Goal: Find specific page/section: Find specific page/section

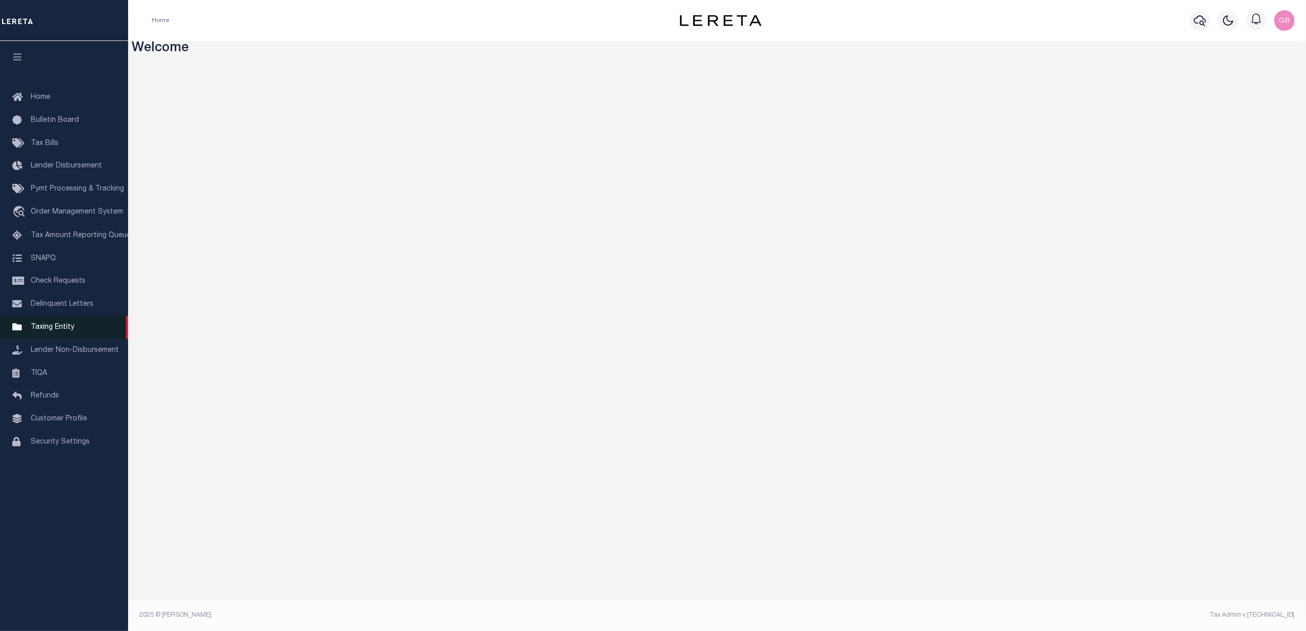
click at [64, 326] on span "Taxing Entity" at bounding box center [53, 327] width 44 height 7
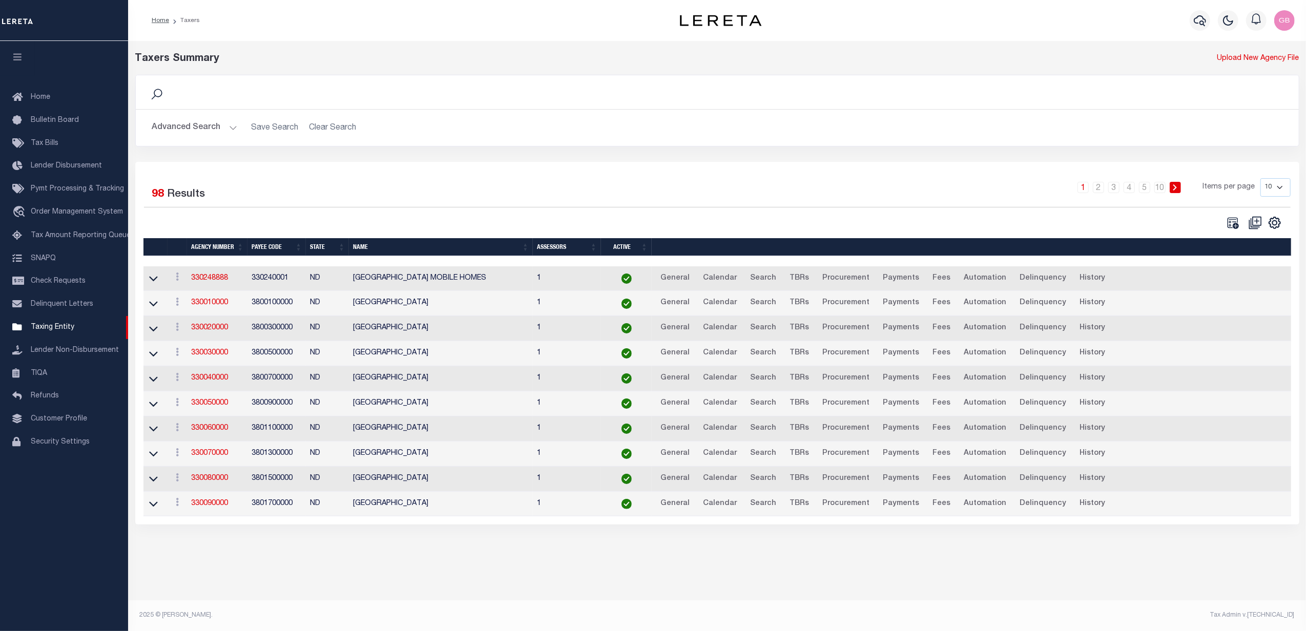
click at [222, 133] on button "Advanced Search" at bounding box center [194, 128] width 85 height 20
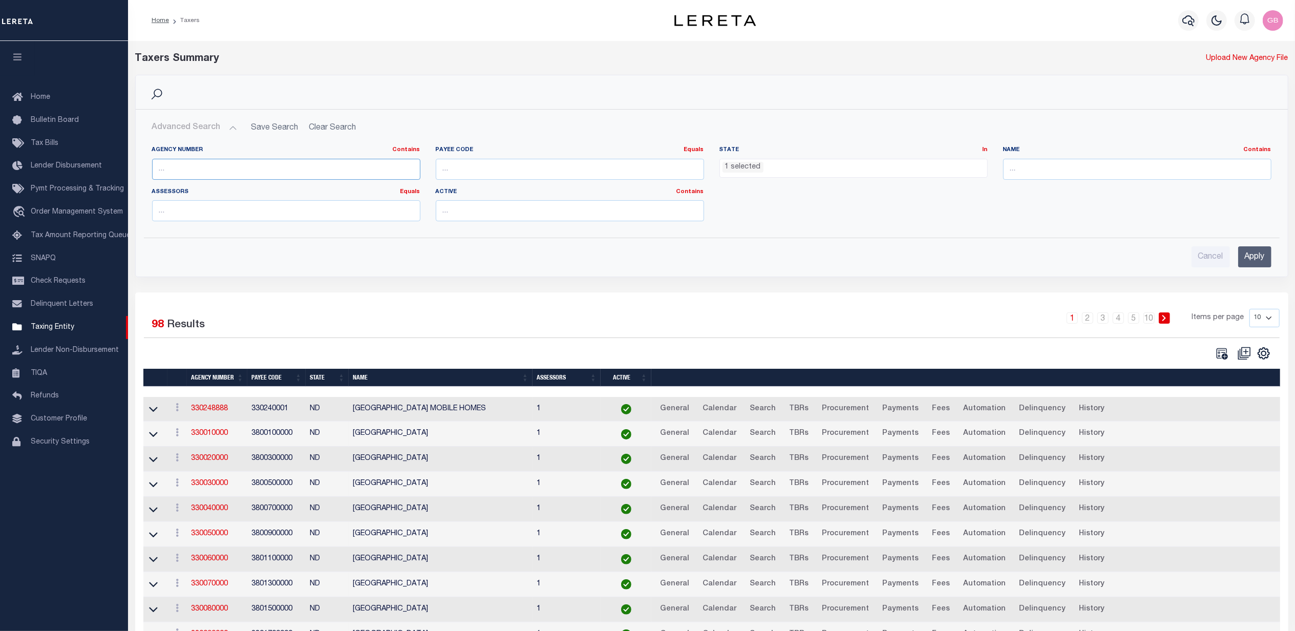
click at [265, 173] on input "text" at bounding box center [286, 169] width 268 height 21
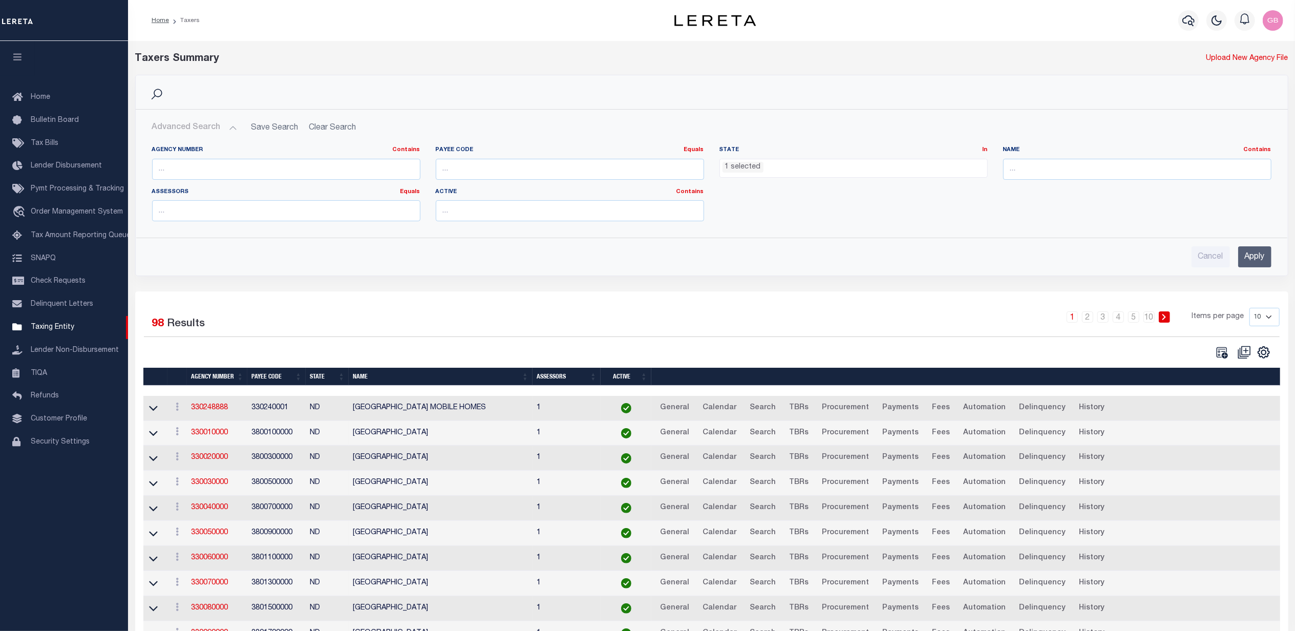
click at [768, 173] on ul "1 selected" at bounding box center [853, 166] width 267 height 14
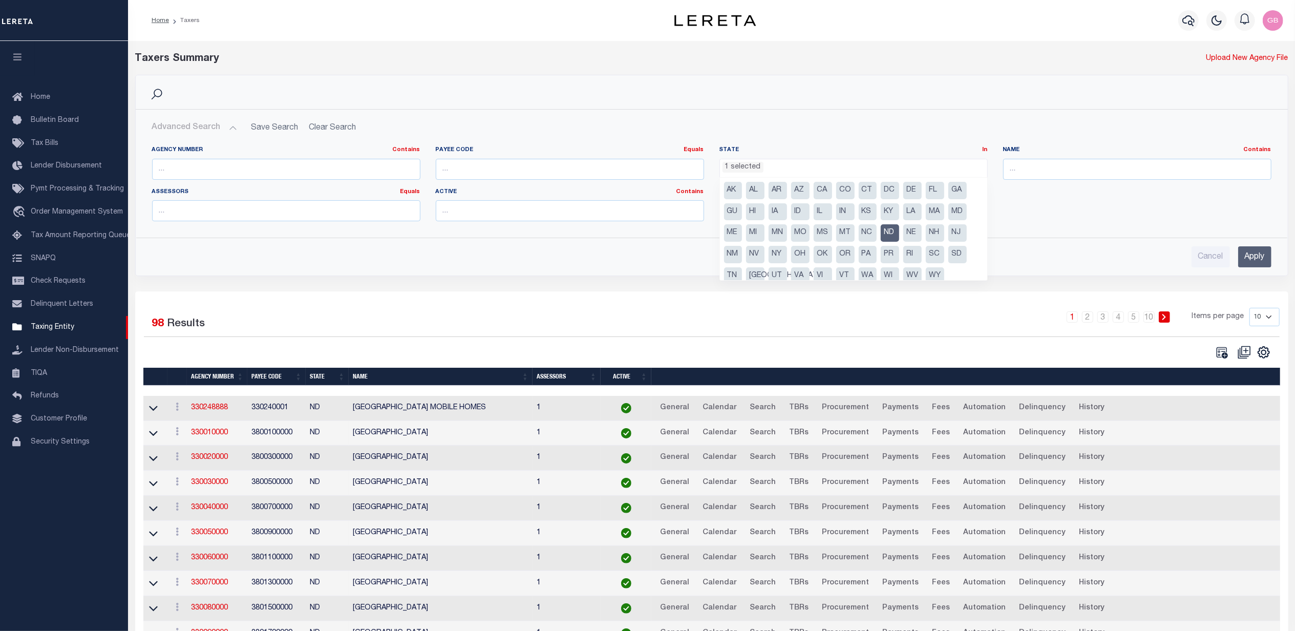
click at [895, 232] on li "ND" at bounding box center [890, 232] width 18 height 17
select select
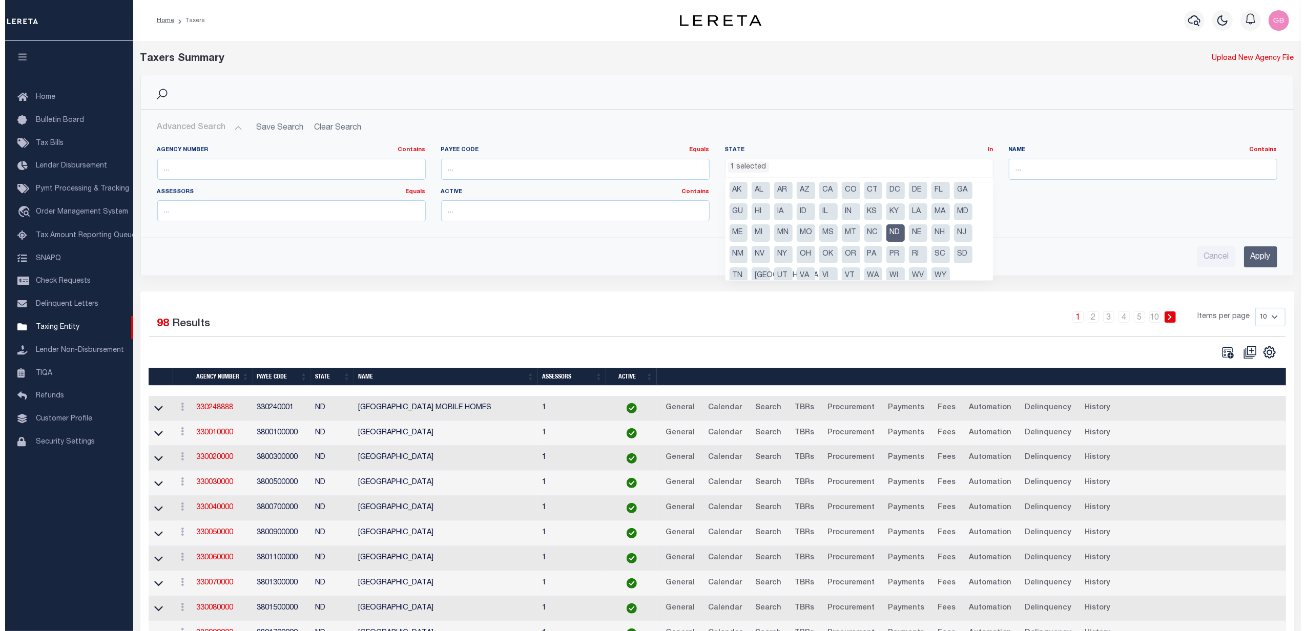
scroll to position [260, 0]
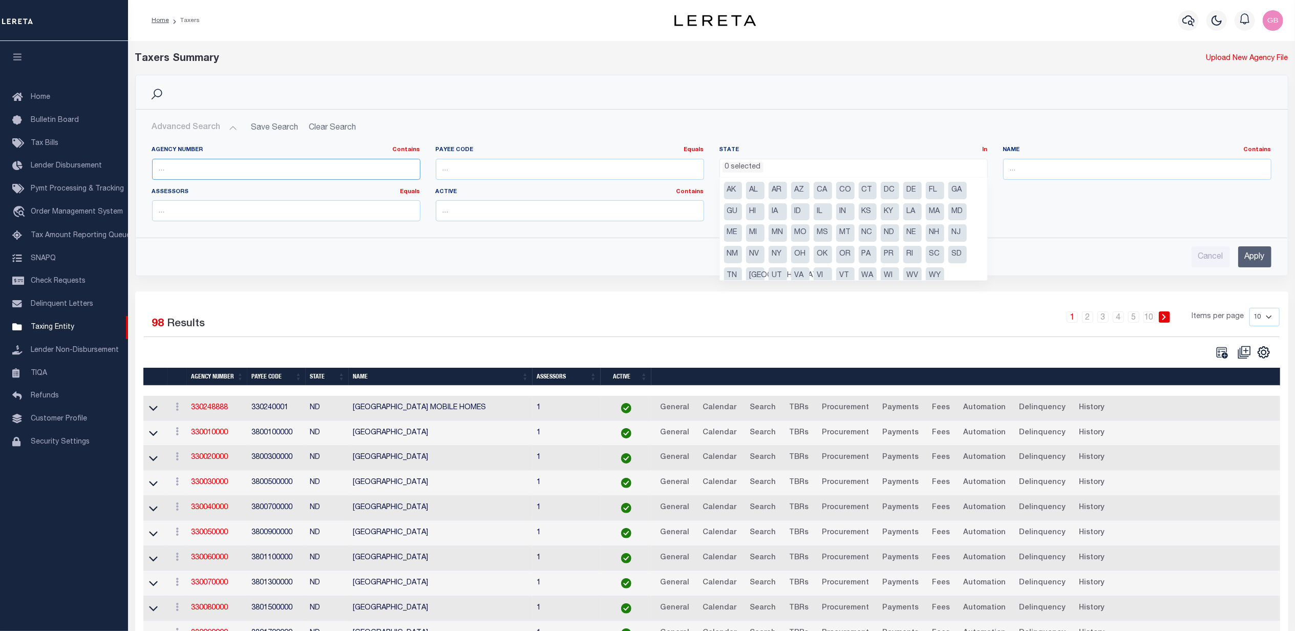
click at [285, 168] on input "text" at bounding box center [286, 169] width 268 height 21
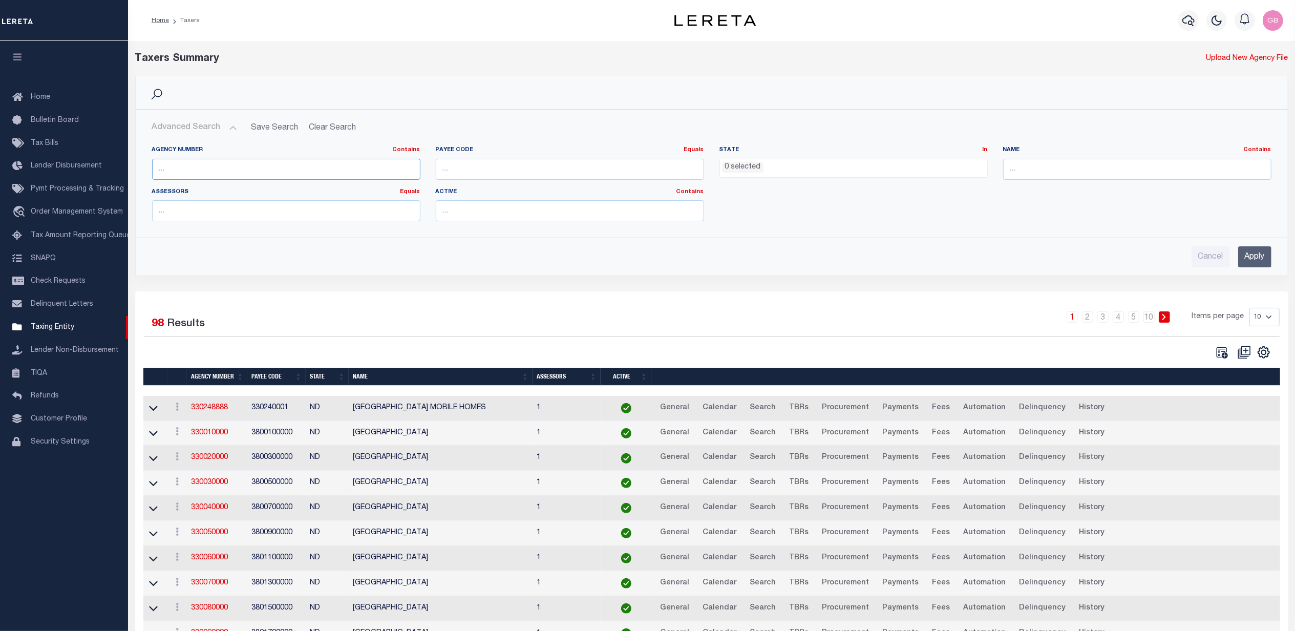
click at [304, 172] on input "text" at bounding box center [286, 169] width 268 height 21
type input "210268214"
click at [1256, 254] on input "Apply" at bounding box center [1255, 256] width 33 height 21
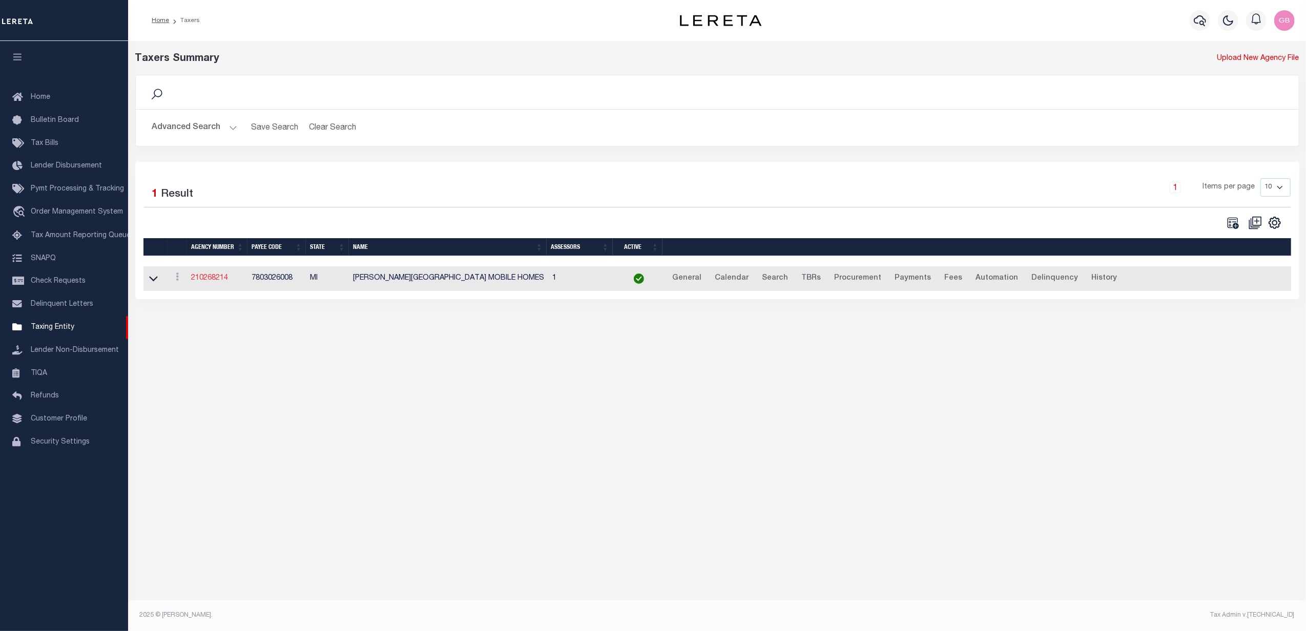
click at [220, 282] on link "210268214" at bounding box center [209, 278] width 37 height 7
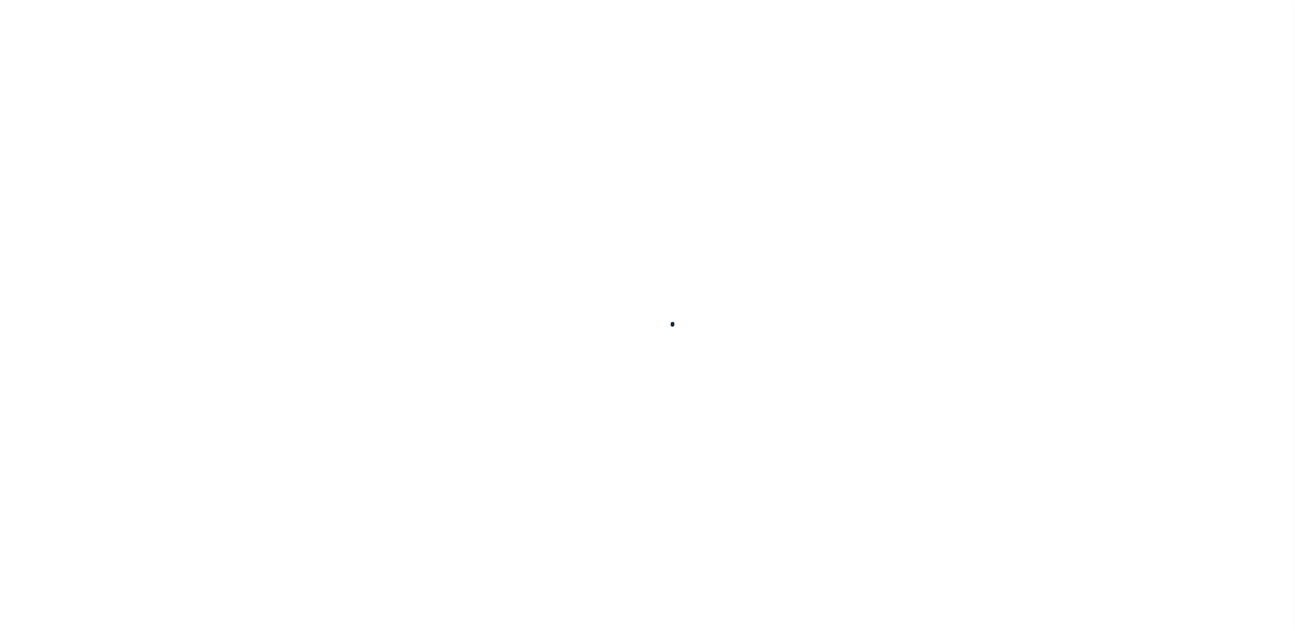
select select
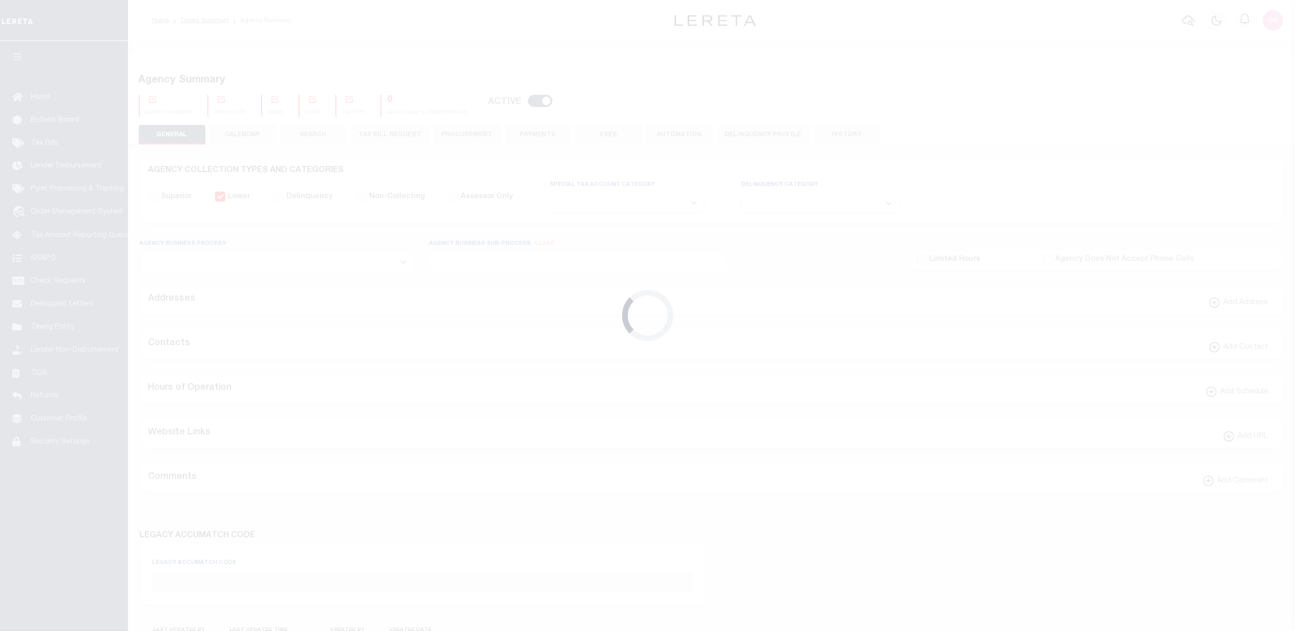
checkbox input "false"
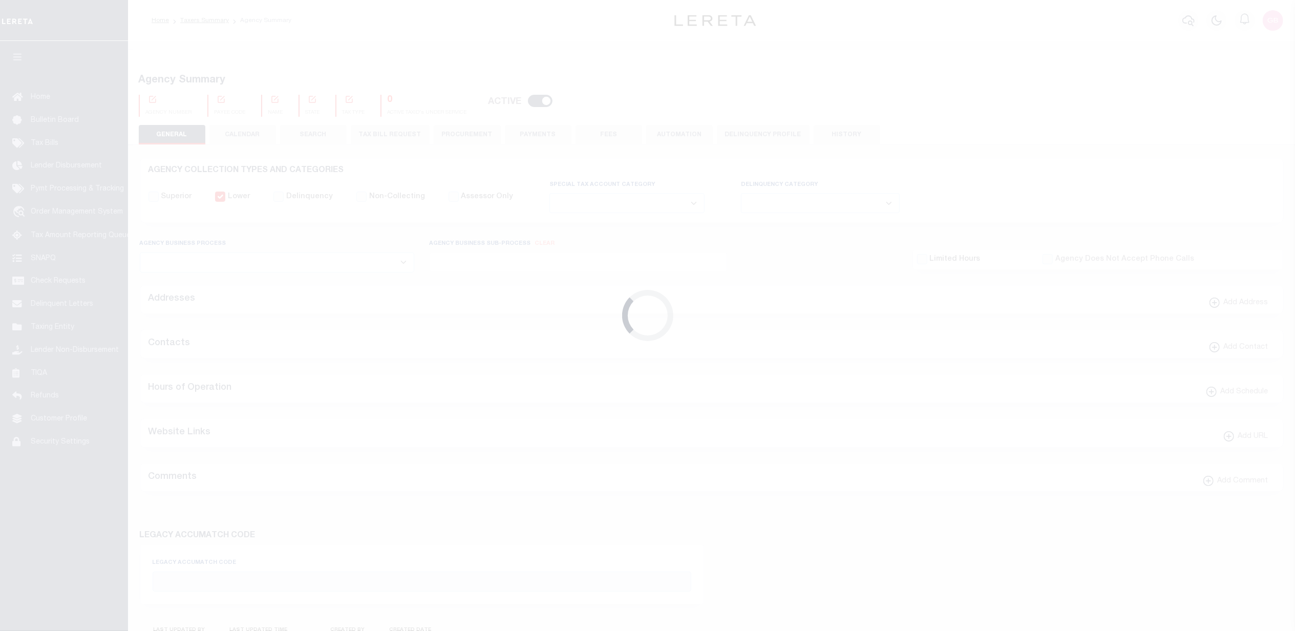
type input "0"
select select "CPYM"
select select "PHONE"
select select "CPYM"
select select "PHONE"
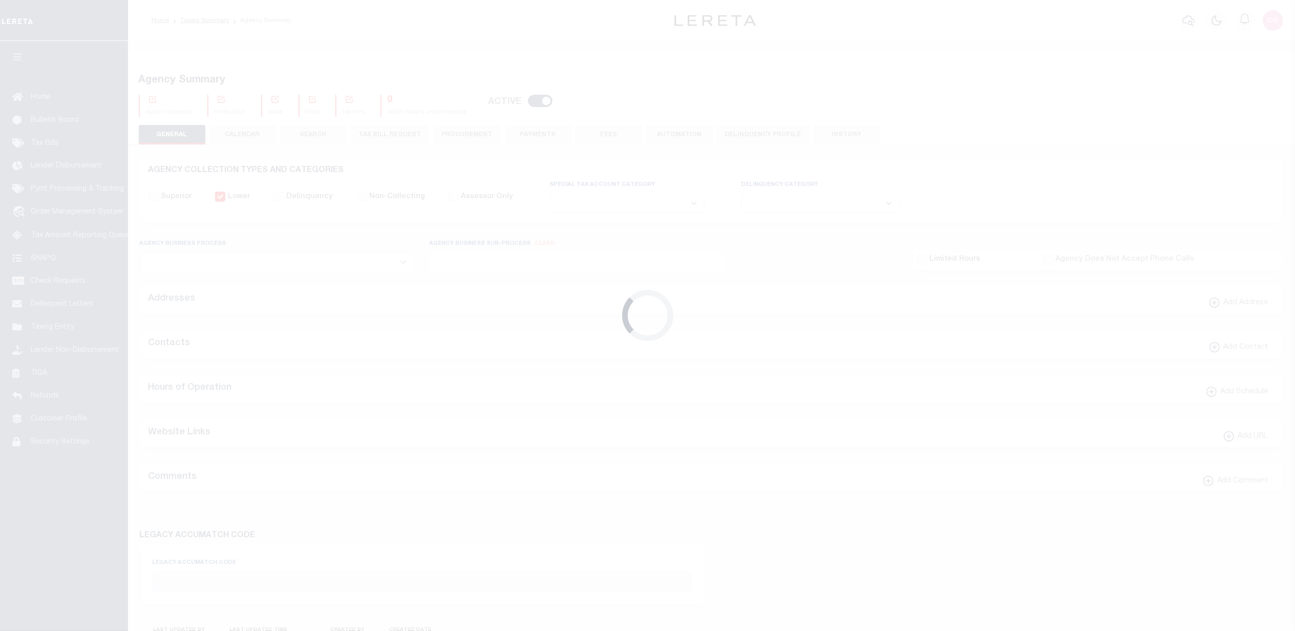
select select "NPA"
select select
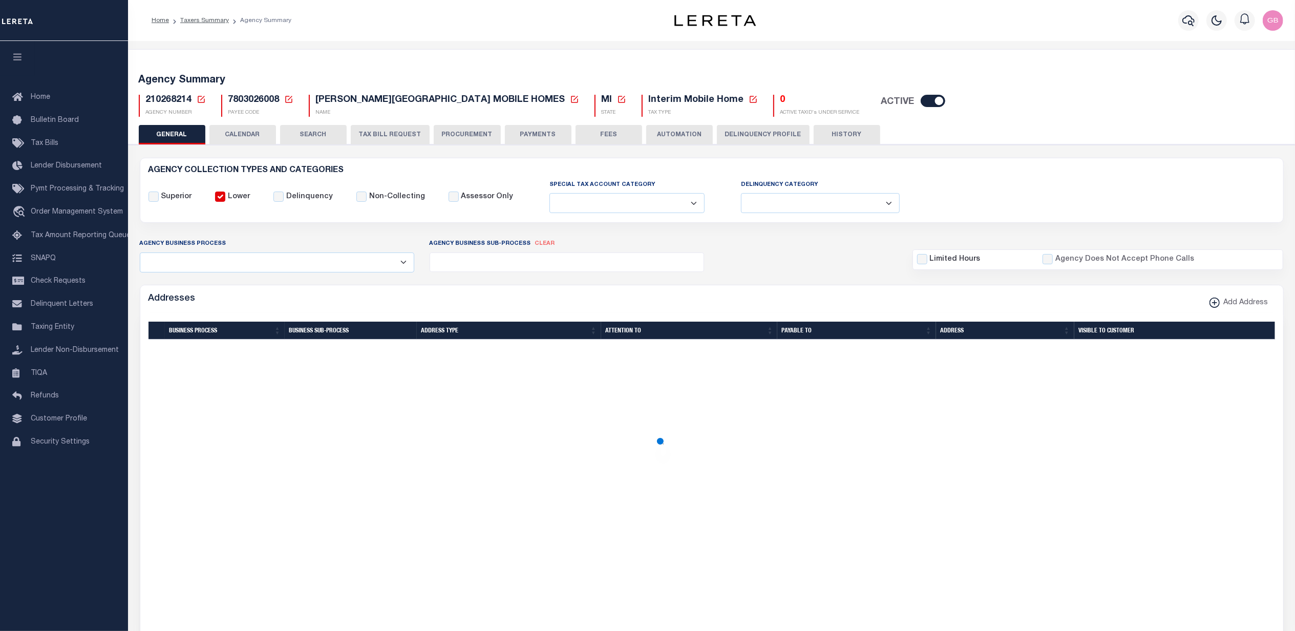
click at [766, 129] on button "Delinquency Profile" at bounding box center [763, 134] width 93 height 19
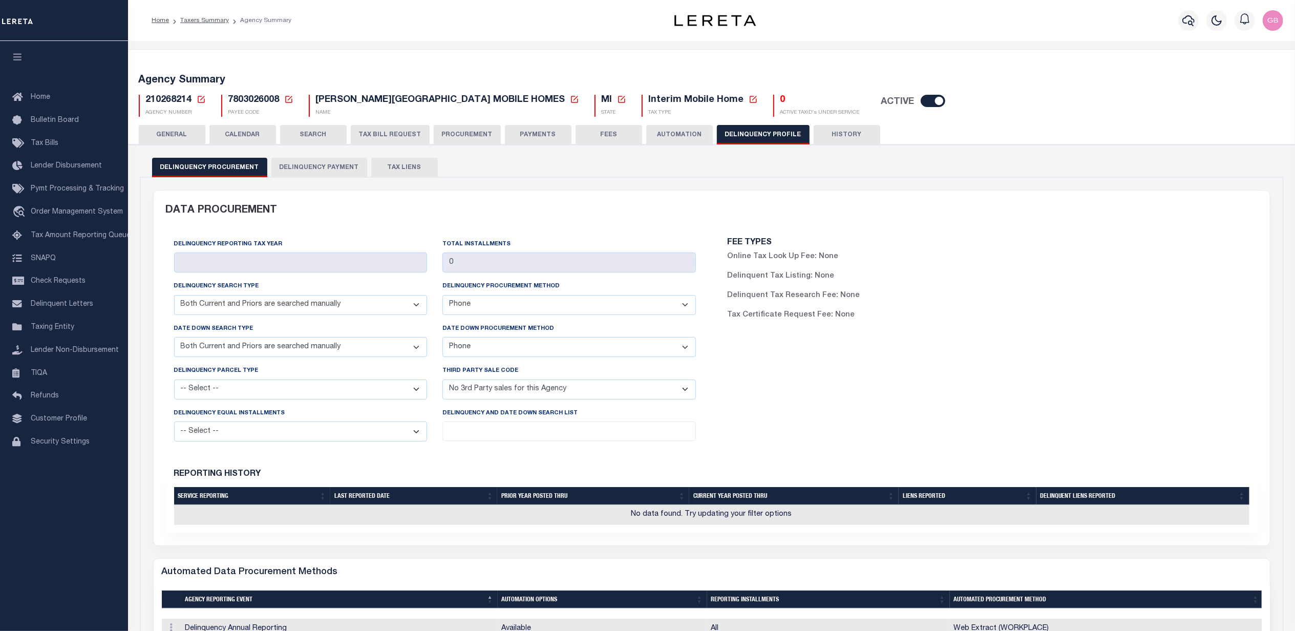
click at [316, 167] on button "Delinquency Payment" at bounding box center [319, 167] width 96 height 19
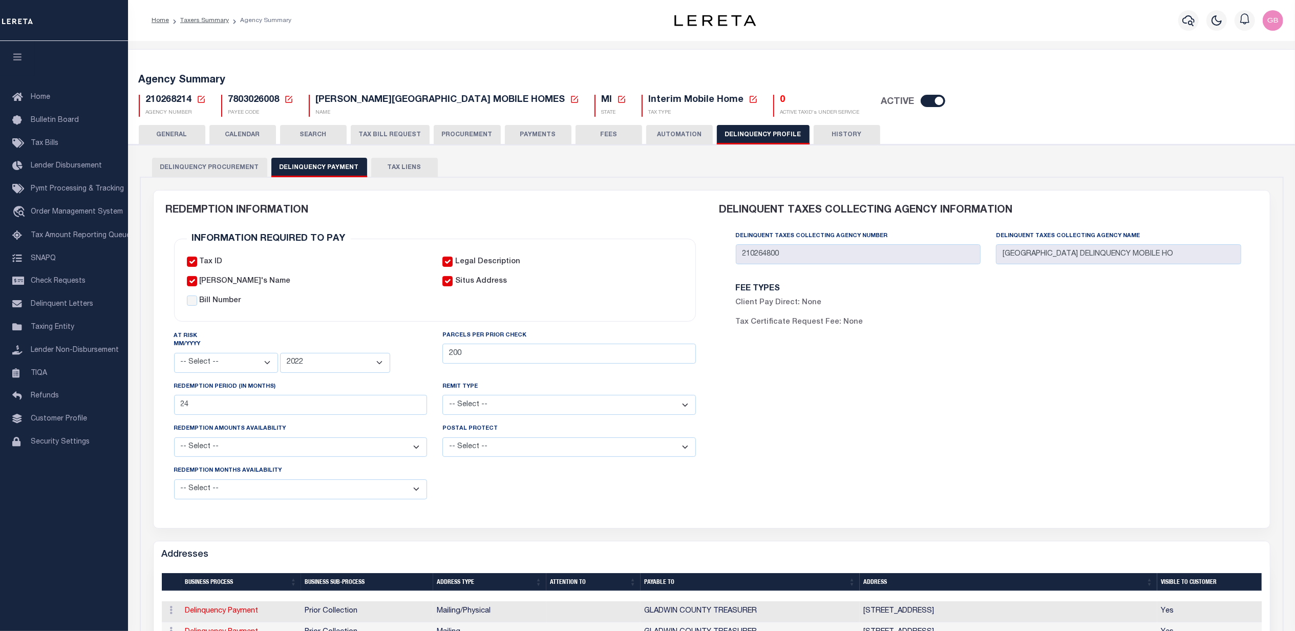
click at [199, 99] on icon at bounding box center [201, 99] width 9 height 9
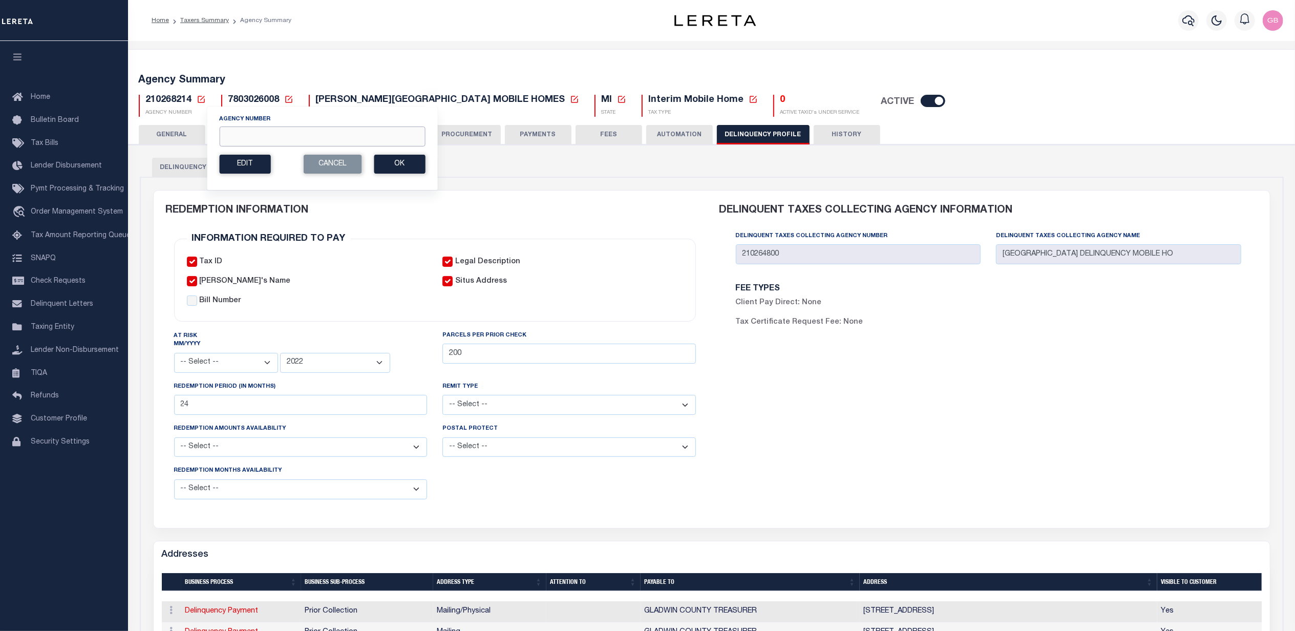
click at [352, 134] on input "Agency Number" at bounding box center [322, 137] width 206 height 20
type input "420930501"
click at [390, 166] on button "Ok" at bounding box center [399, 164] width 51 height 19
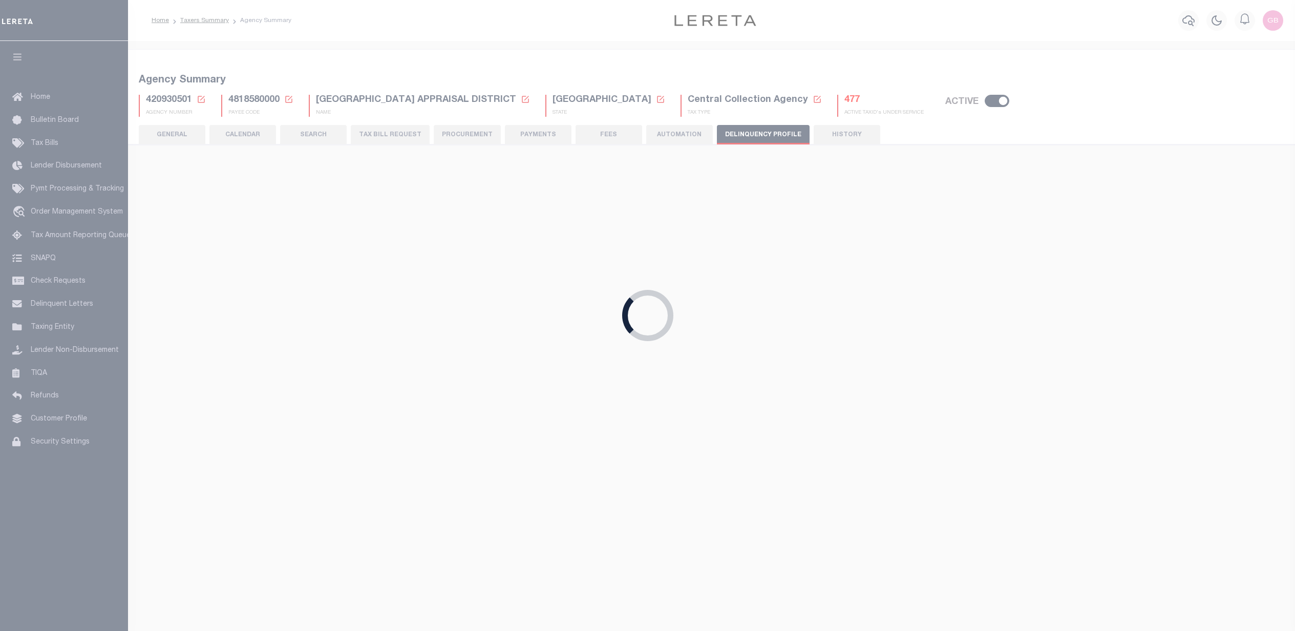
select select
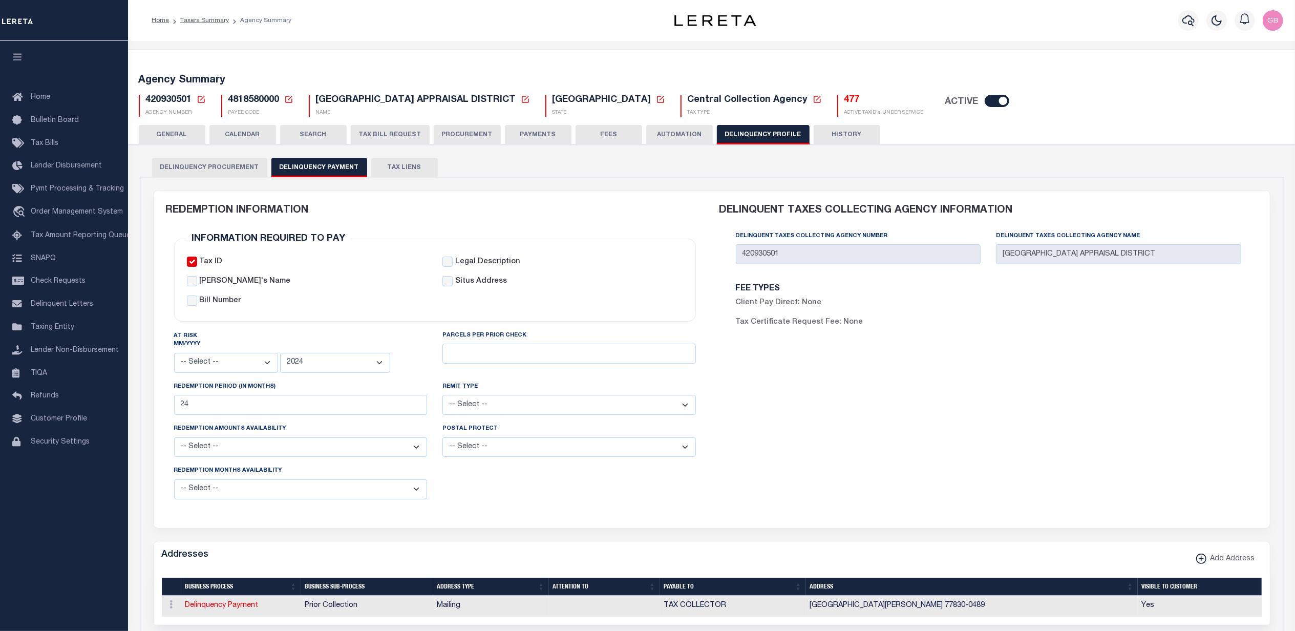
click at [318, 134] on button "SEARCH" at bounding box center [313, 134] width 67 height 19
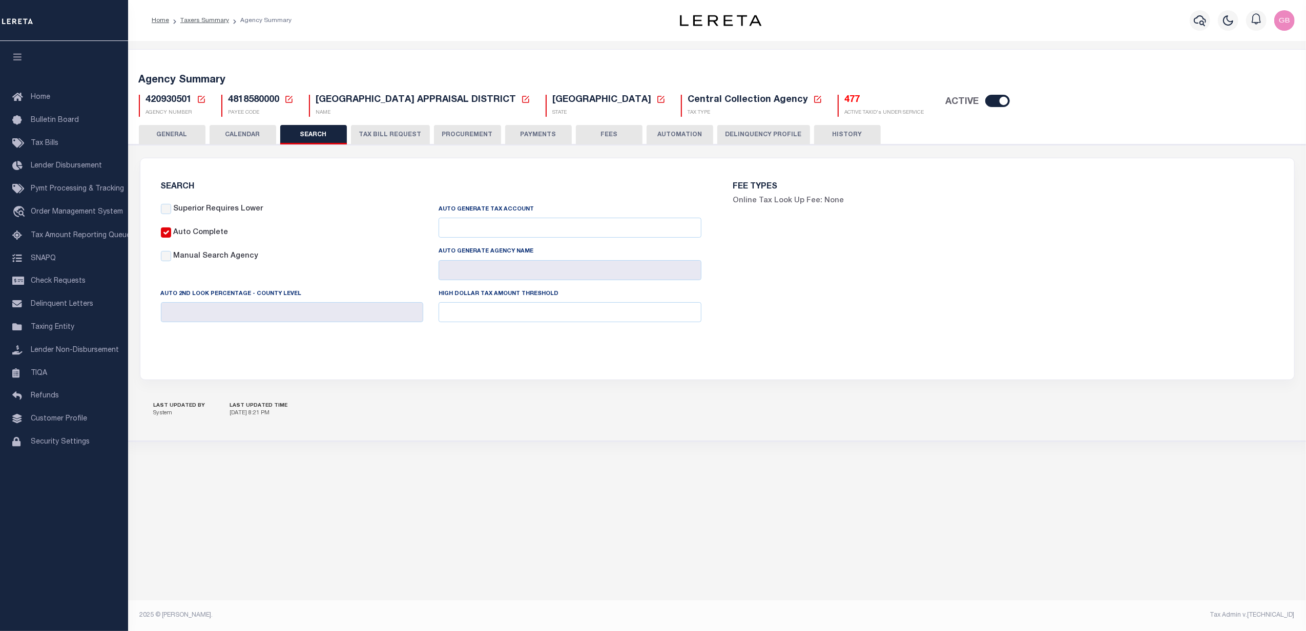
checkbox input "false"
type input "15000"
click at [184, 136] on button "GENERAL" at bounding box center [172, 134] width 67 height 19
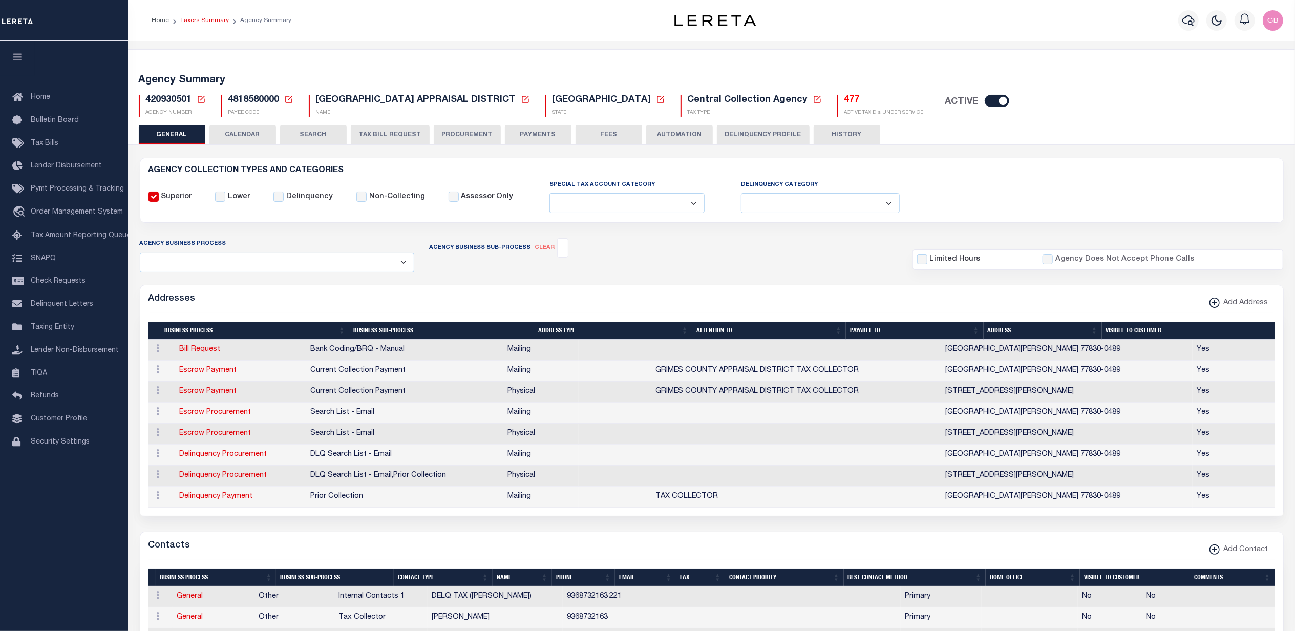
click at [204, 17] on link "Taxers Summary" at bounding box center [204, 20] width 49 height 6
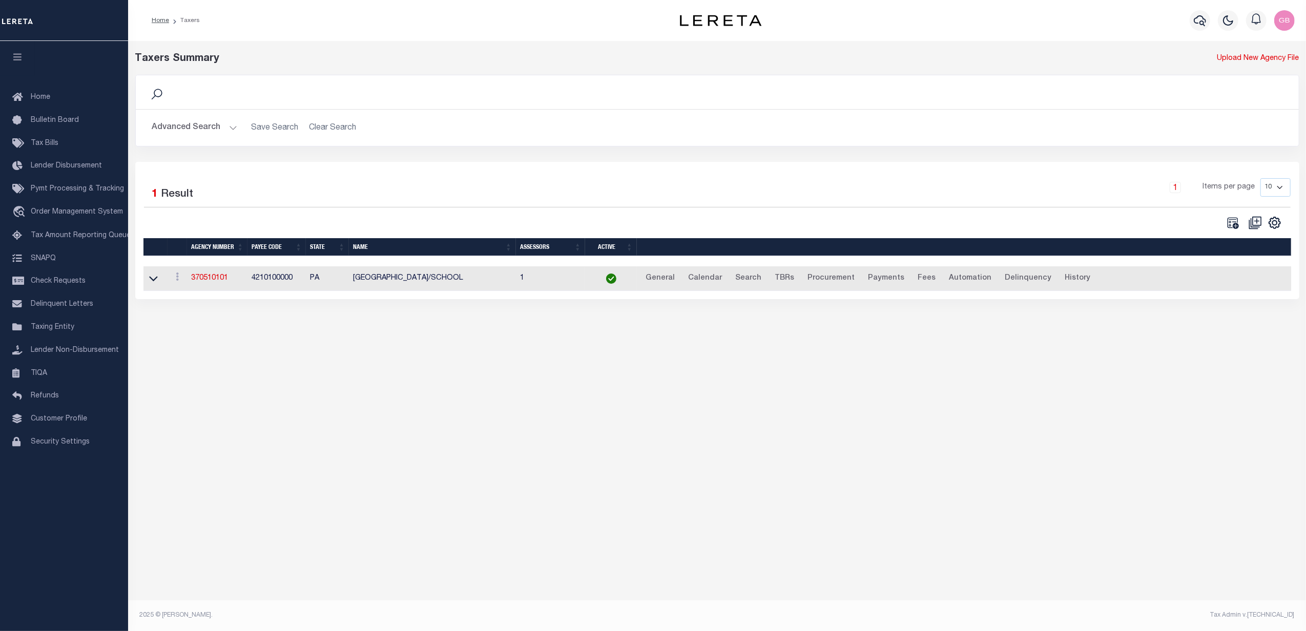
click at [217, 130] on button "Advanced Search" at bounding box center [194, 128] width 85 height 20
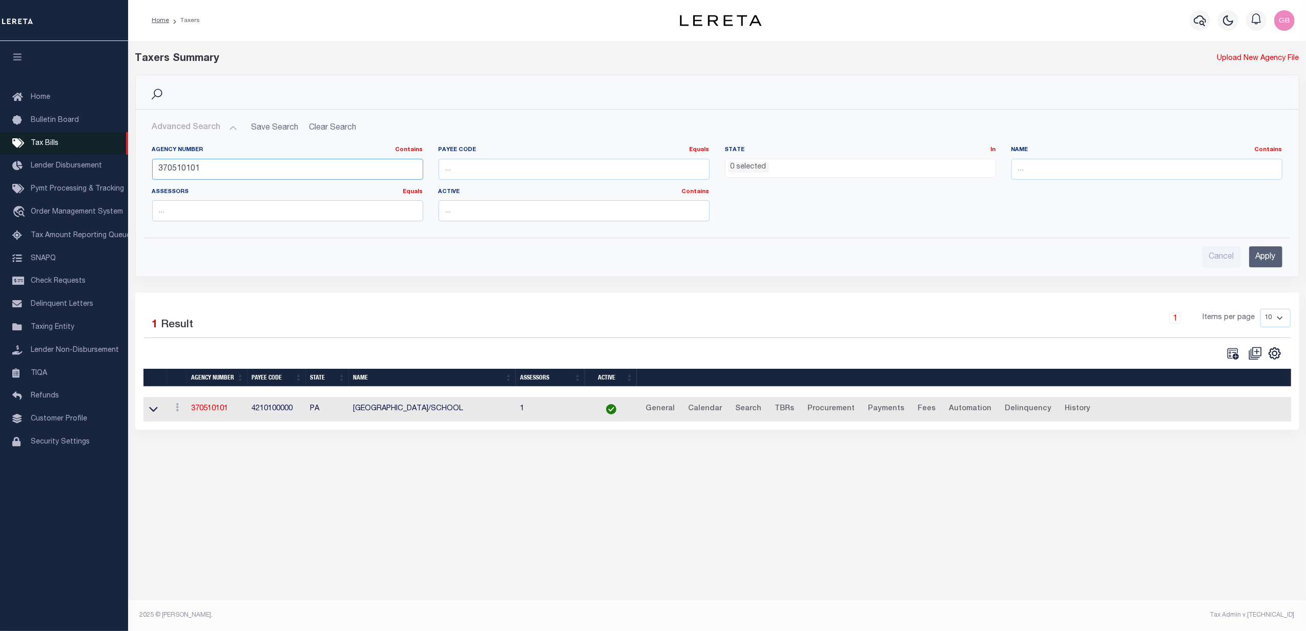
drag, startPoint x: 255, startPoint y: 166, endPoint x: 302, endPoint y: 162, distance: 47.8
click at [71, 154] on div "Home Taxers Profile" at bounding box center [653, 304] width 1306 height 609
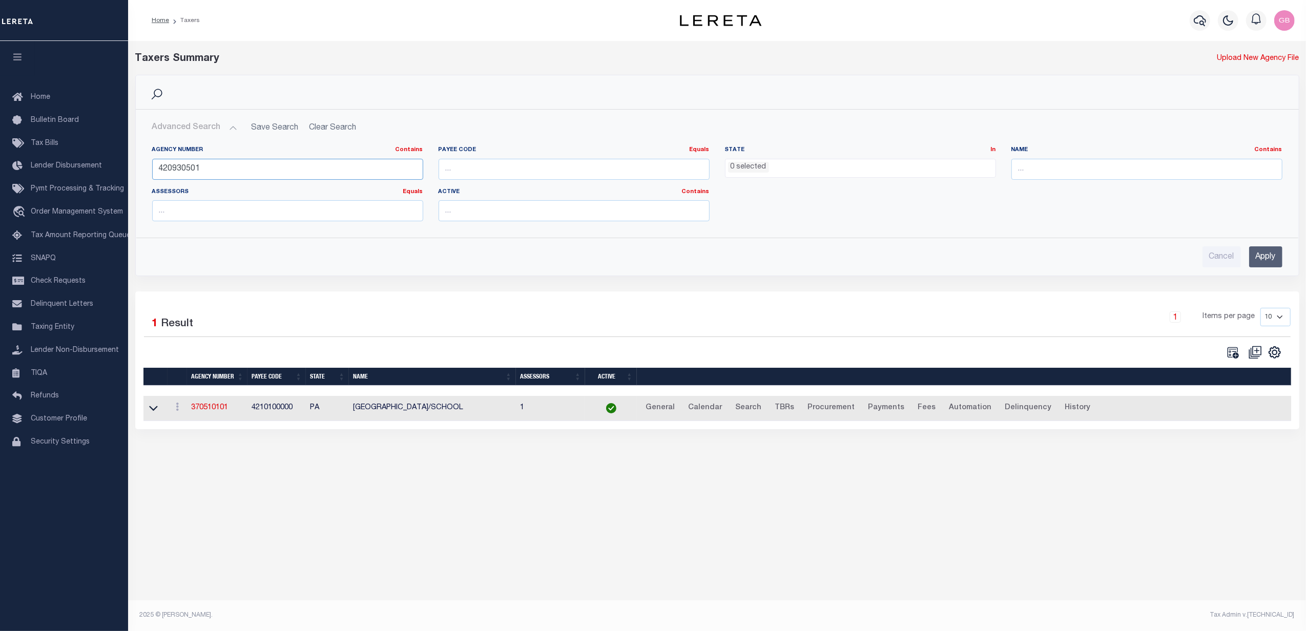
type input "420930501"
click at [1269, 261] on input "Apply" at bounding box center [1265, 256] width 33 height 21
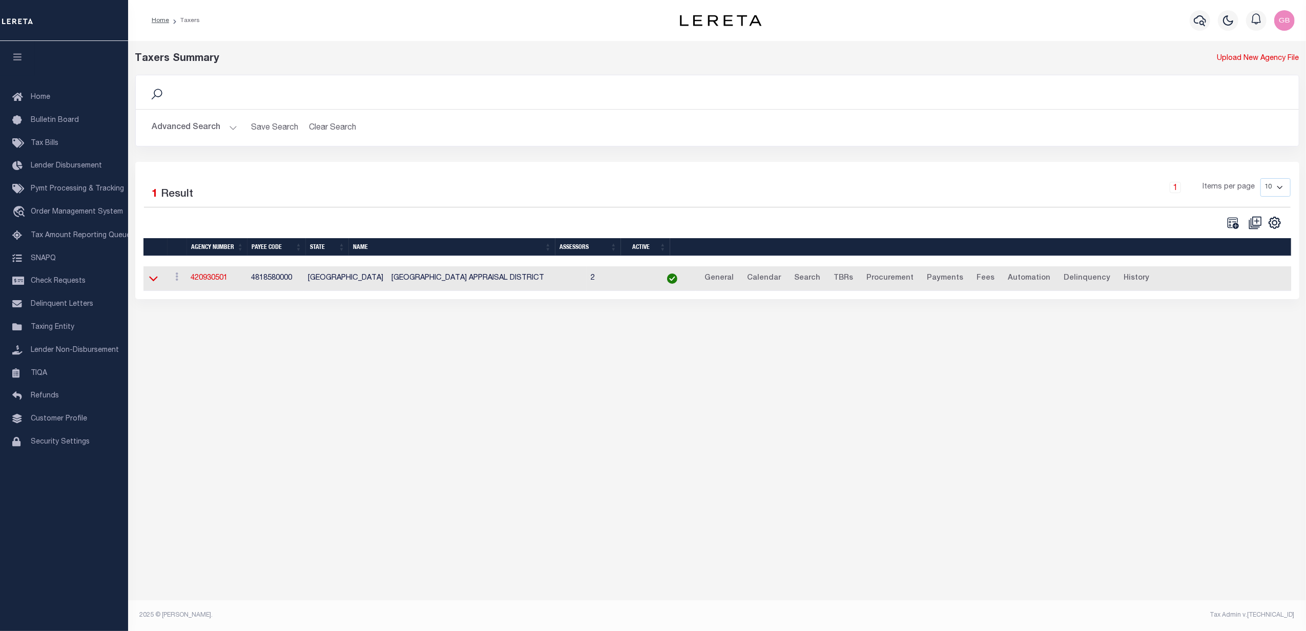
click at [157, 283] on icon at bounding box center [153, 278] width 9 height 11
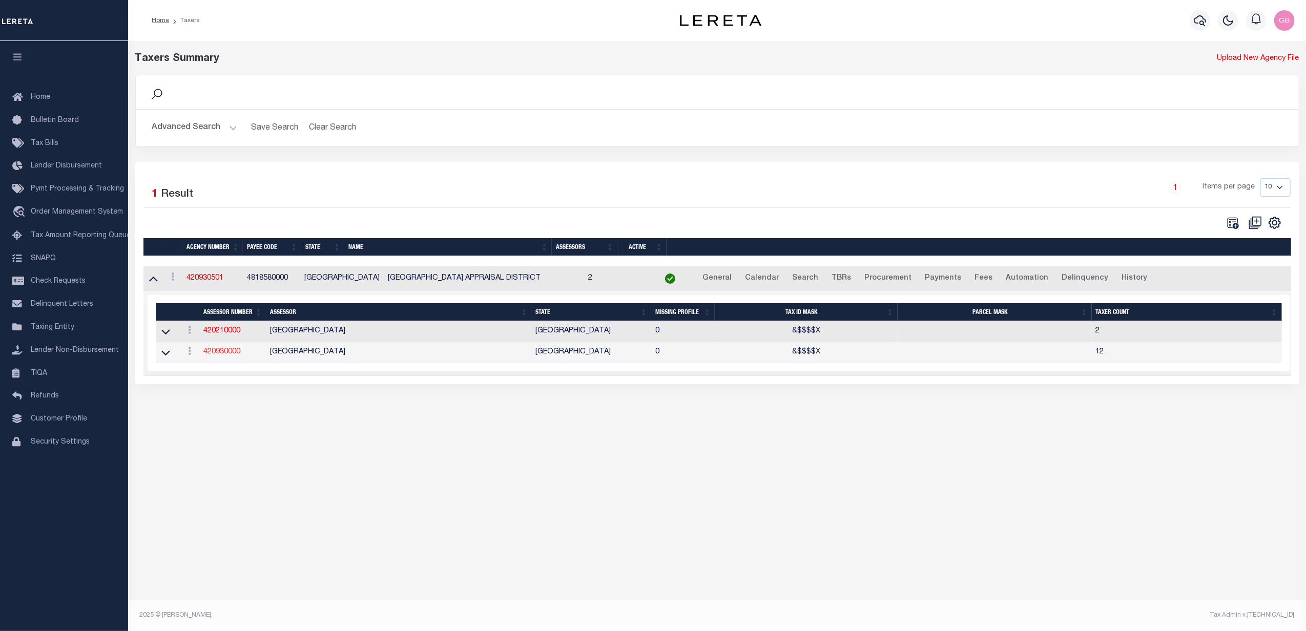
click at [223, 356] on link "420930000" at bounding box center [221, 351] width 37 height 7
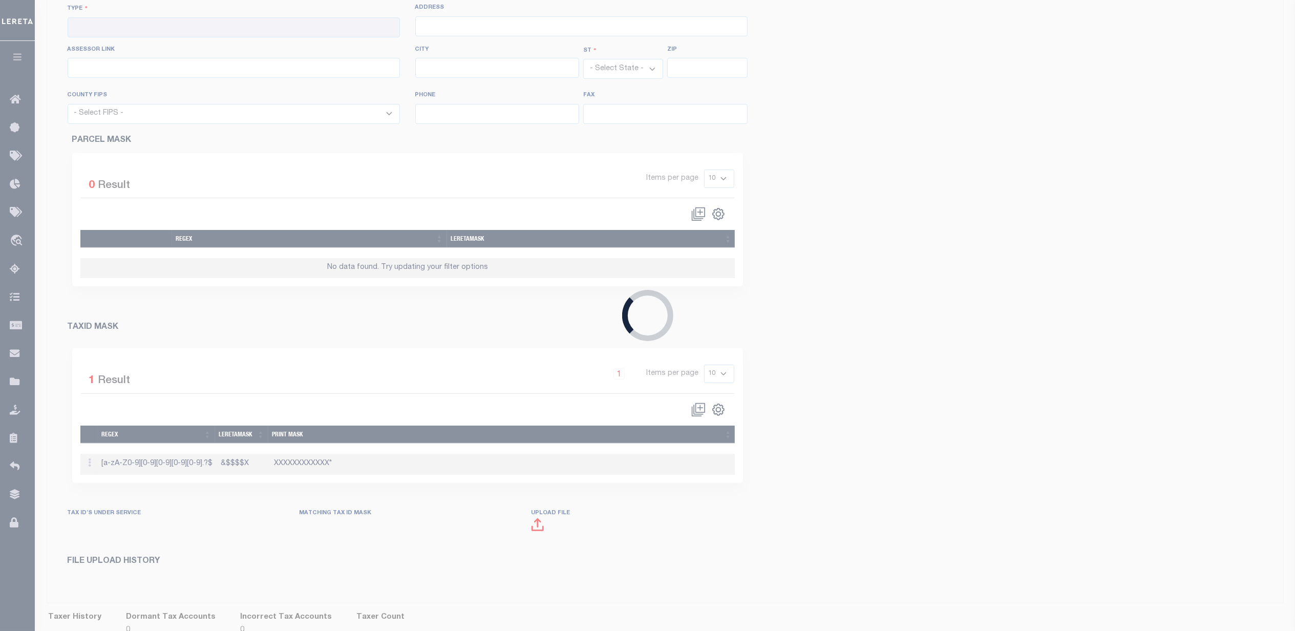
checkbox input "true"
type input "420930000"
type input "GRIMES COUNTY"
type input "00 - County"
type input "360 Hill St"
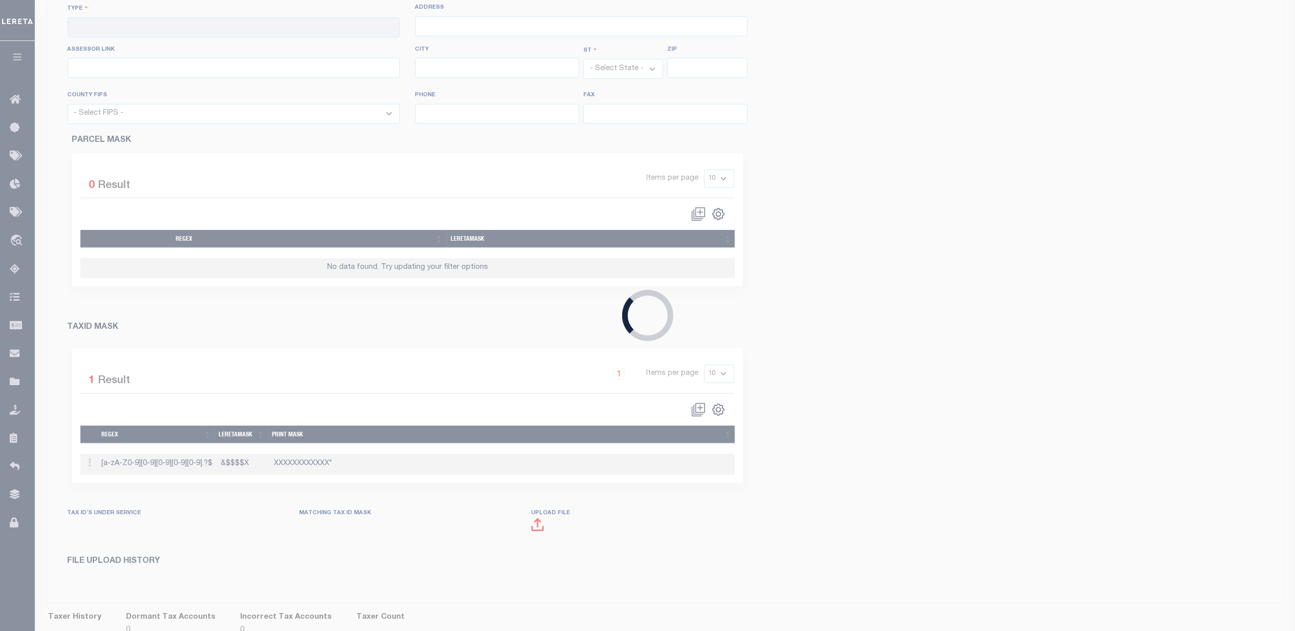
type input "http://grimescad.org/"
type input "Anderson"
select select "[GEOGRAPHIC_DATA]"
type input "77830"
select select "48185"
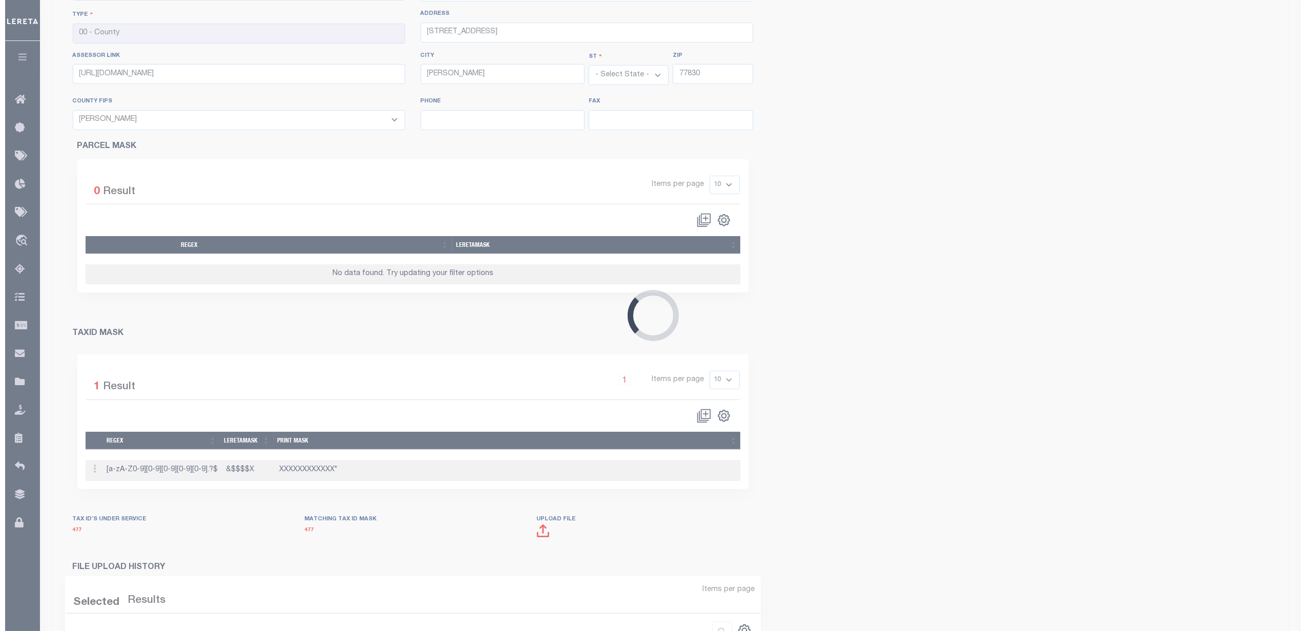
scroll to position [279, 0]
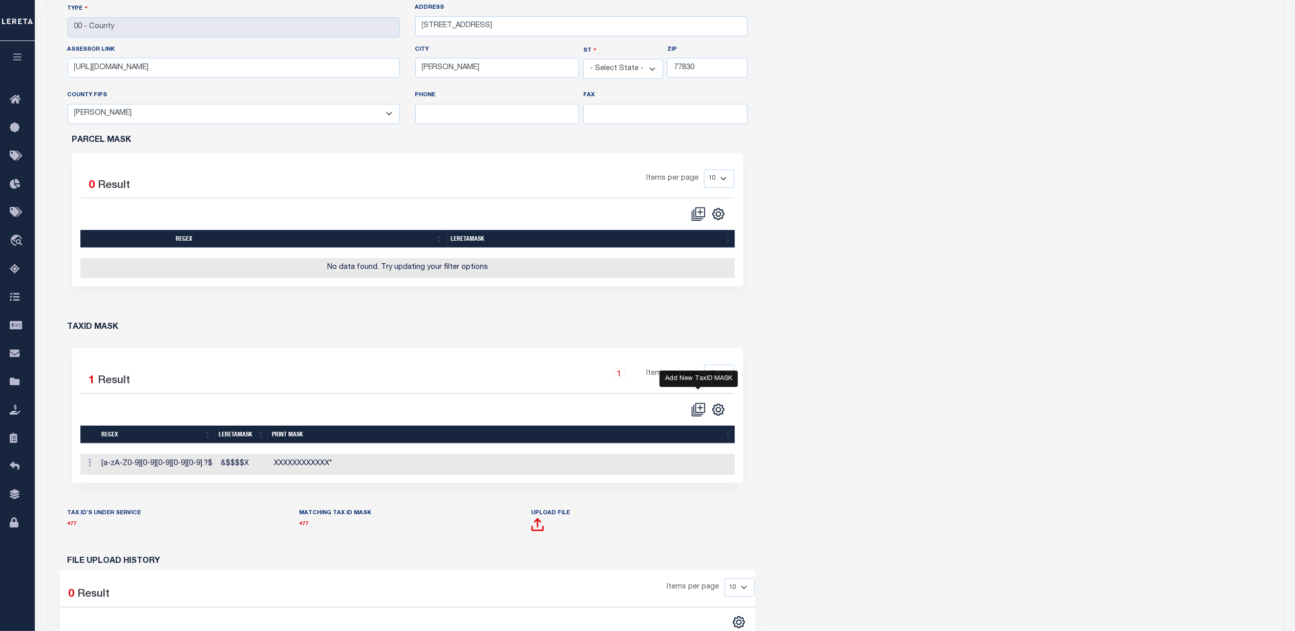
click at [695, 417] on icon "" at bounding box center [699, 410] width 14 height 14
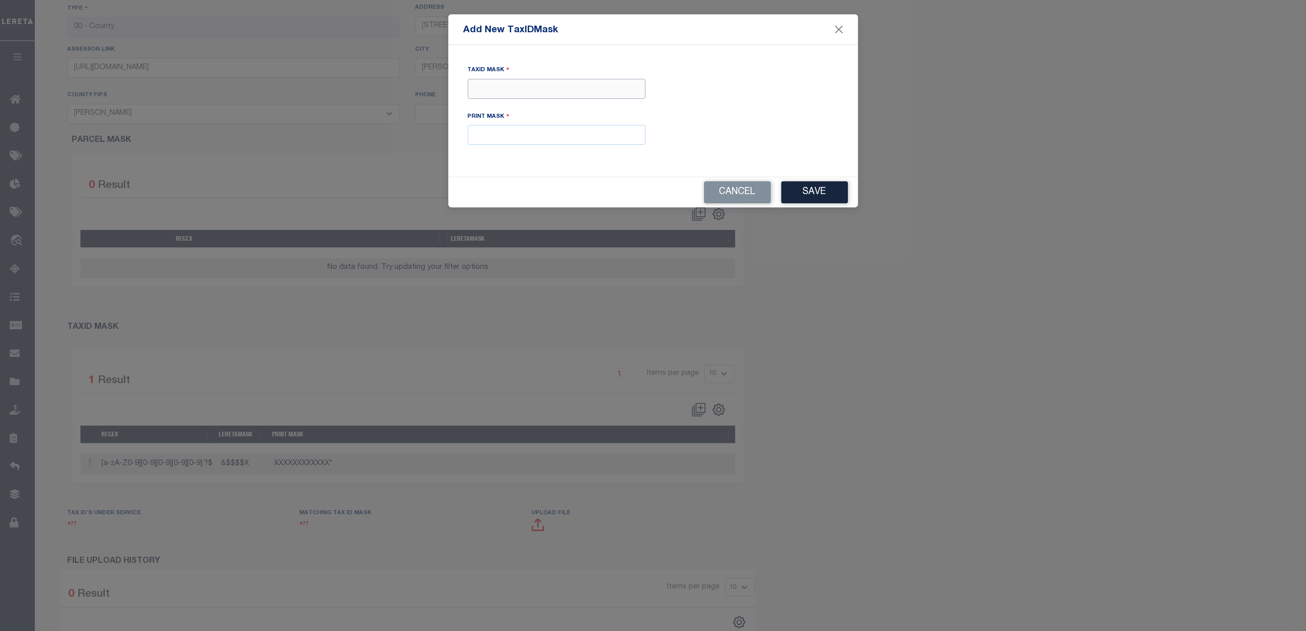
click at [554, 89] on input "Tax ID Mask" at bounding box center [557, 89] width 178 height 20
